Goal: Transaction & Acquisition: Book appointment/travel/reservation

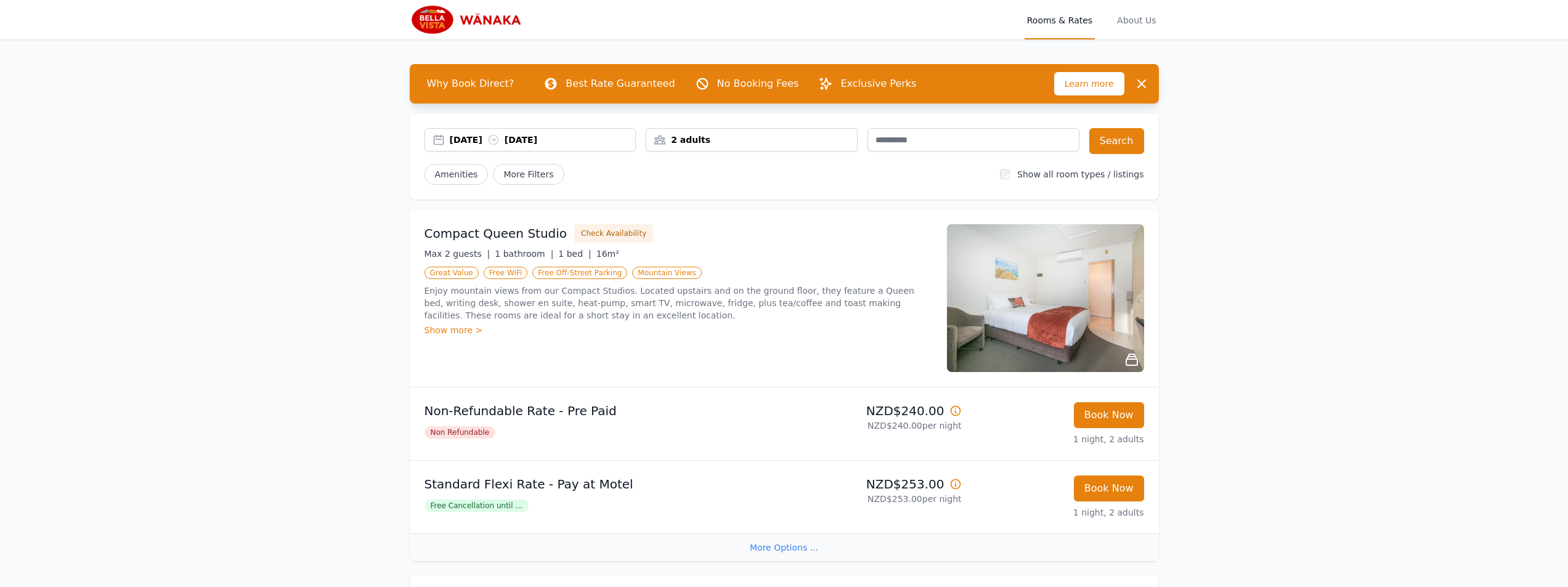
click at [751, 135] on div "2 adults" at bounding box center [751, 140] width 212 height 23
click at [731, 221] on div at bounding box center [738, 223] width 17 height 17
click at [734, 220] on icon at bounding box center [739, 223] width 10 height 10
click at [829, 248] on div "Max 2 guests | 1 bathroom | 1 bed | 16m²" at bounding box center [678, 254] width 508 height 12
click at [1123, 145] on button "Search" at bounding box center [1116, 141] width 55 height 26
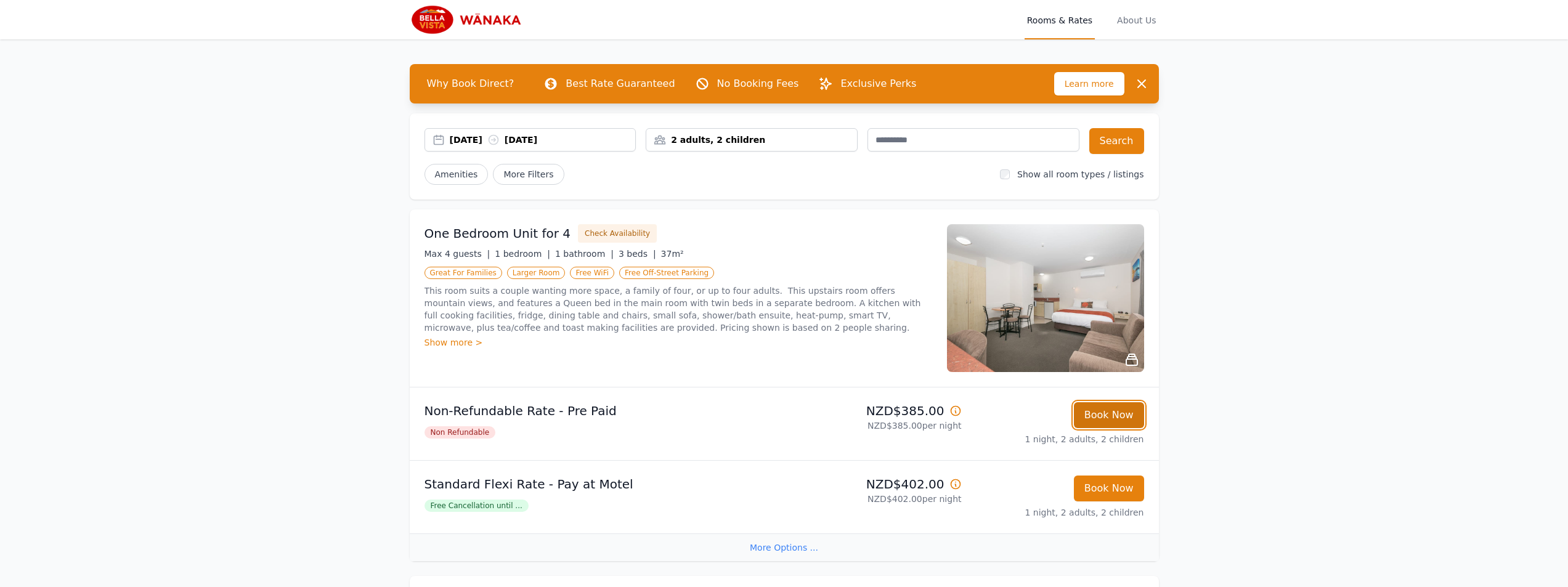
click at [1126, 412] on button "Book Now" at bounding box center [1109, 415] width 70 height 26
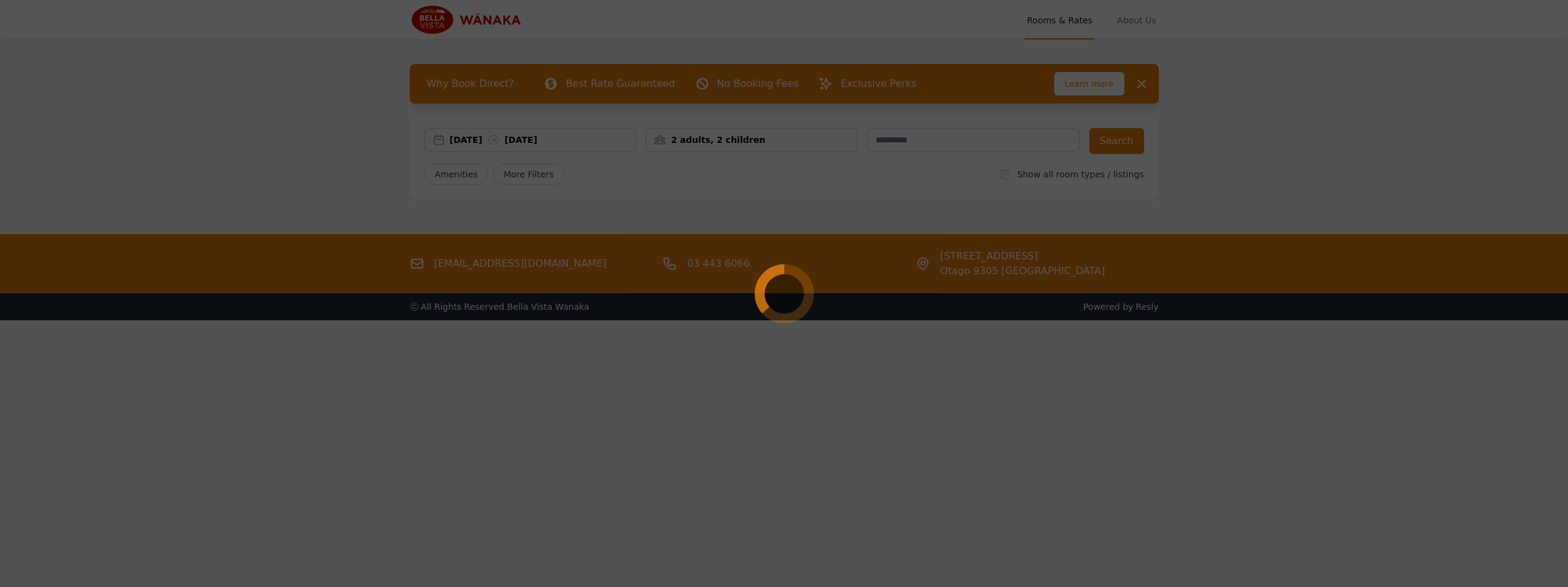
select select "**"
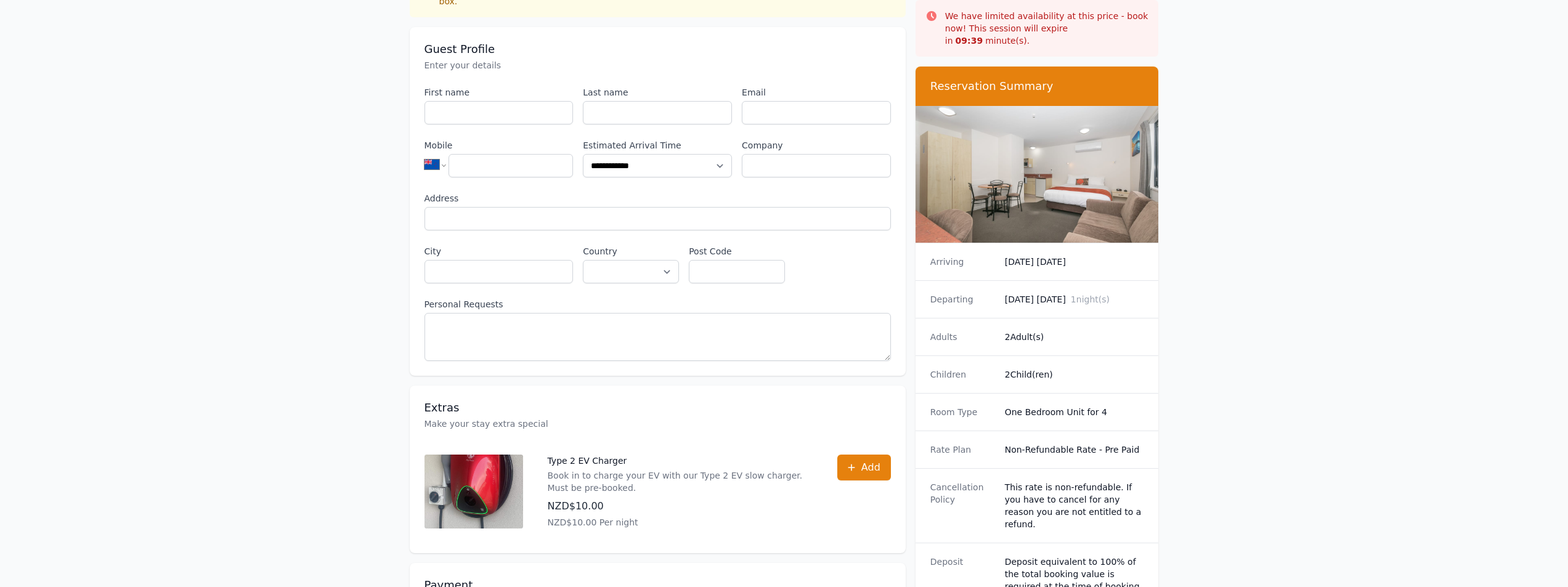
scroll to position [61, 0]
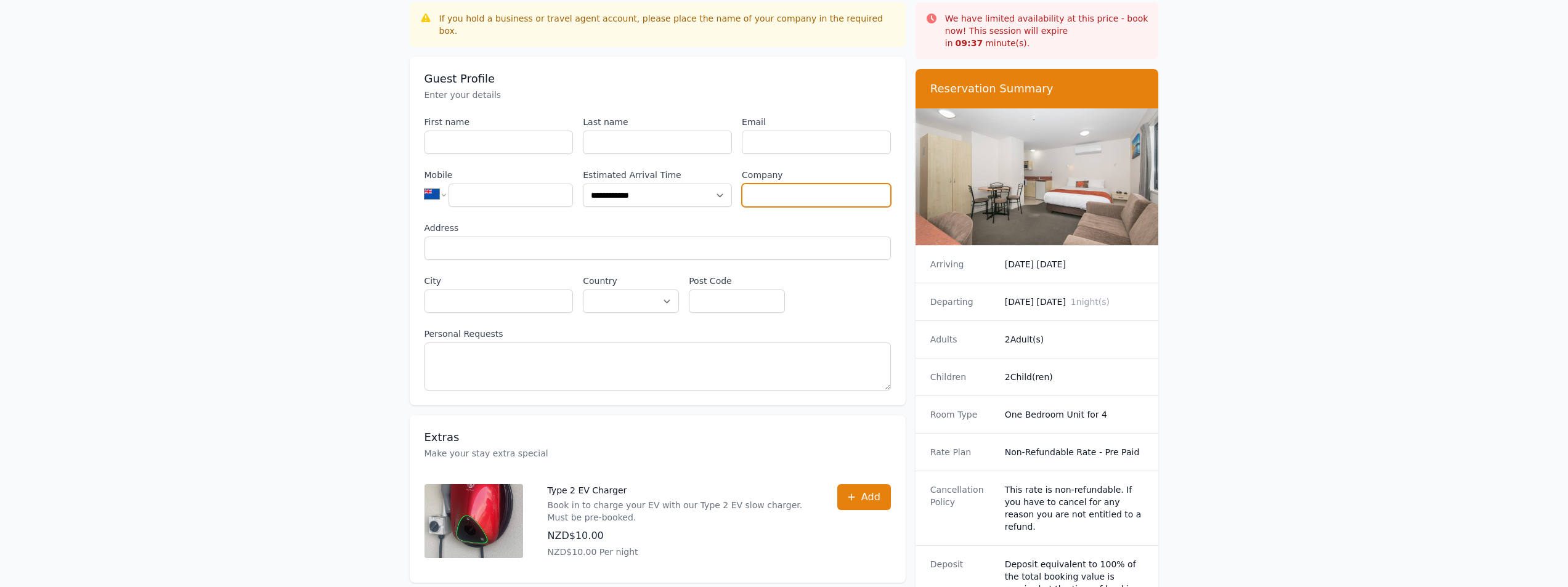
click at [827, 187] on input "Company" at bounding box center [817, 195] width 149 height 23
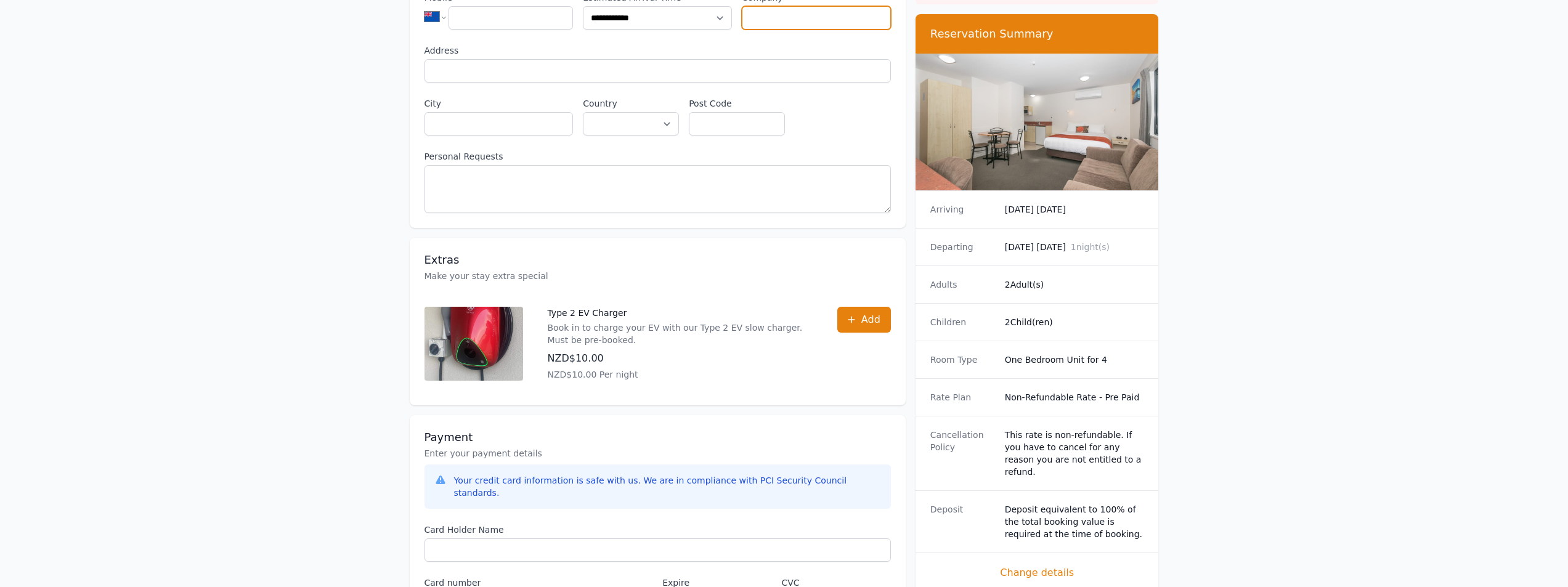
scroll to position [0, 0]
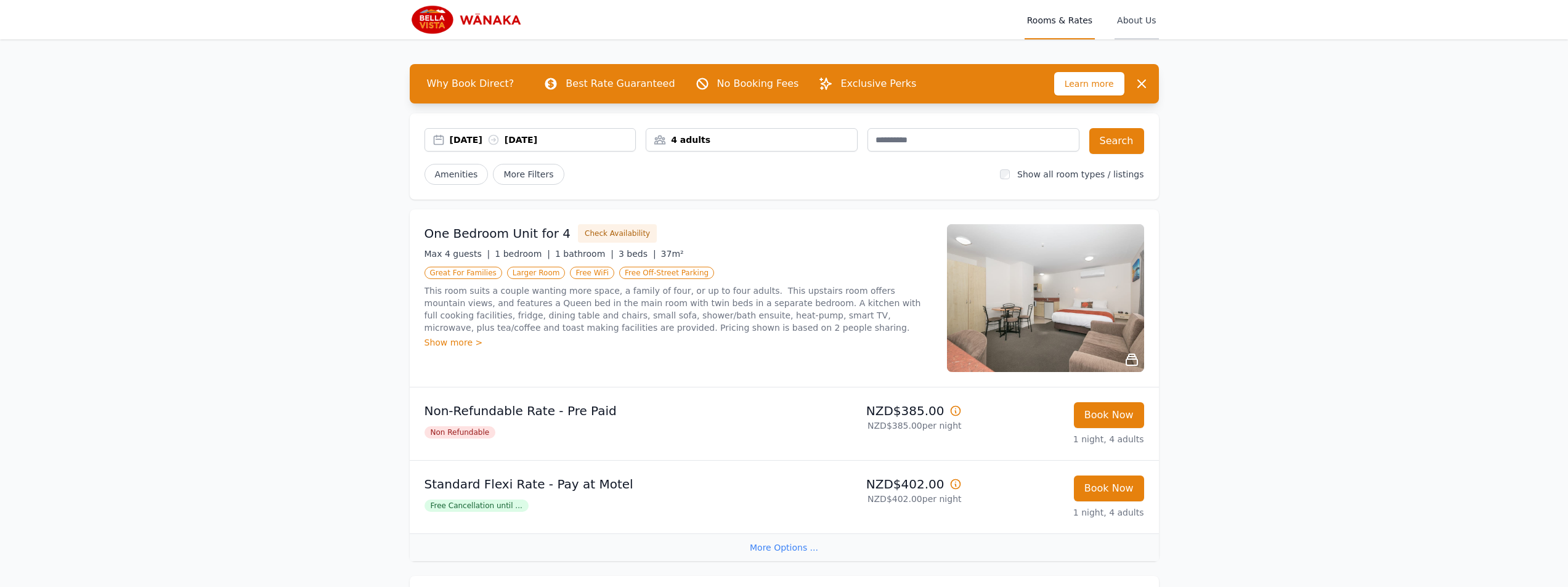
click at [1135, 21] on span "About Us" at bounding box center [1136, 20] width 44 height 39
